Goal: Task Accomplishment & Management: Manage account settings

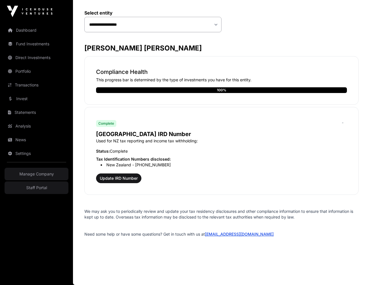
scroll to position [69, 0]
click at [132, 178] on span "Update IRD Number" at bounding box center [119, 178] width 38 height 6
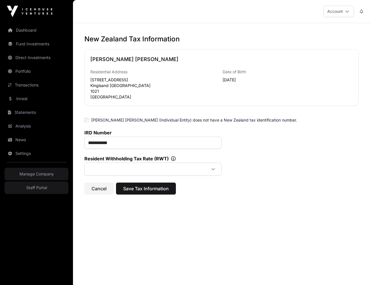
click at [147, 166] on span at bounding box center [146, 169] width 120 height 10
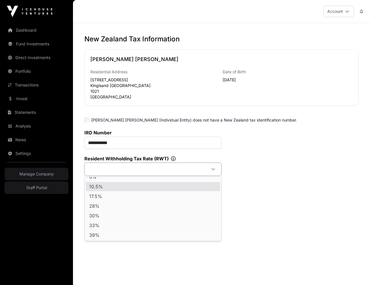
scroll to position [6, 0]
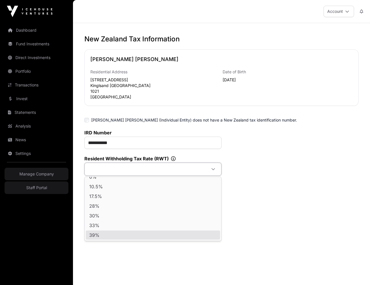
click at [122, 232] on li "39%" at bounding box center [153, 234] width 134 height 9
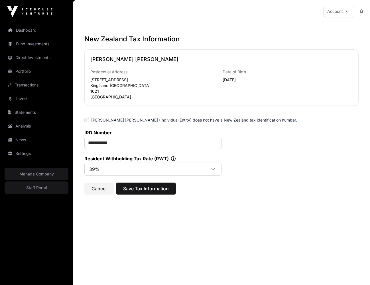
click at [155, 189] on span "Save Tax Information" at bounding box center [146, 188] width 46 height 7
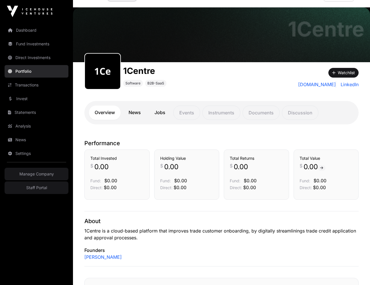
scroll to position [23, 0]
